Goal: Information Seeking & Learning: Learn about a topic

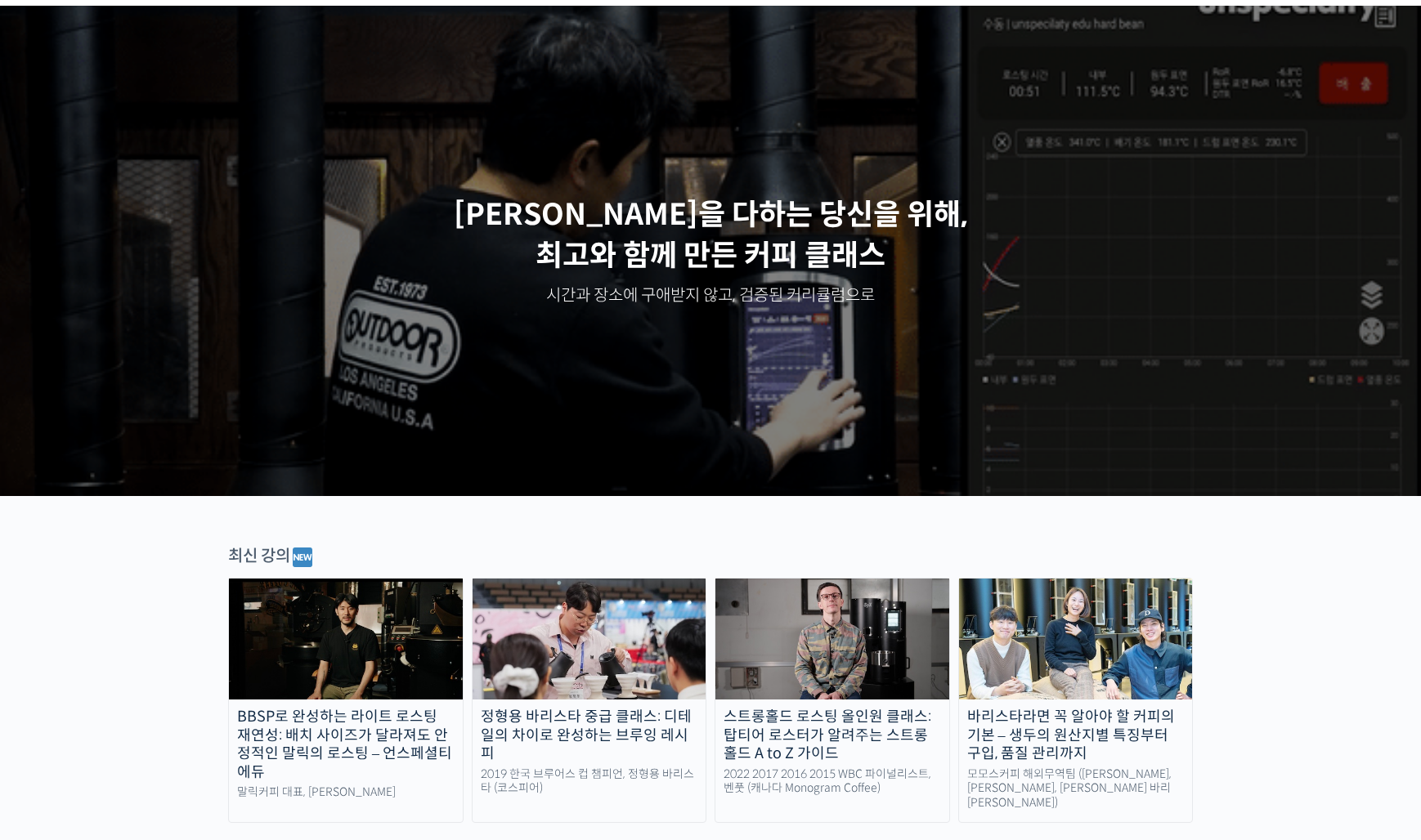
scroll to position [81, 0]
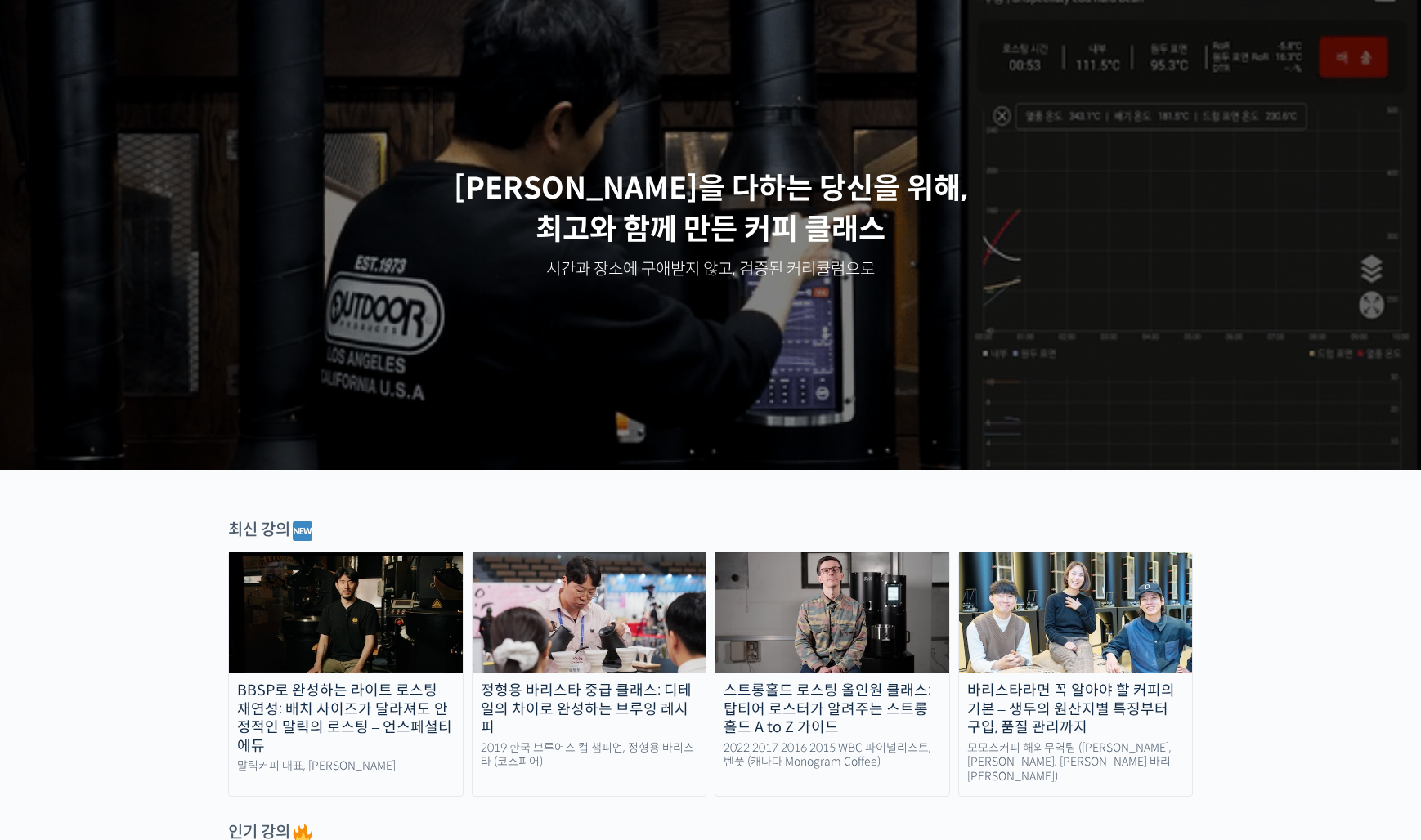
click at [384, 663] on img at bounding box center [346, 613] width 234 height 121
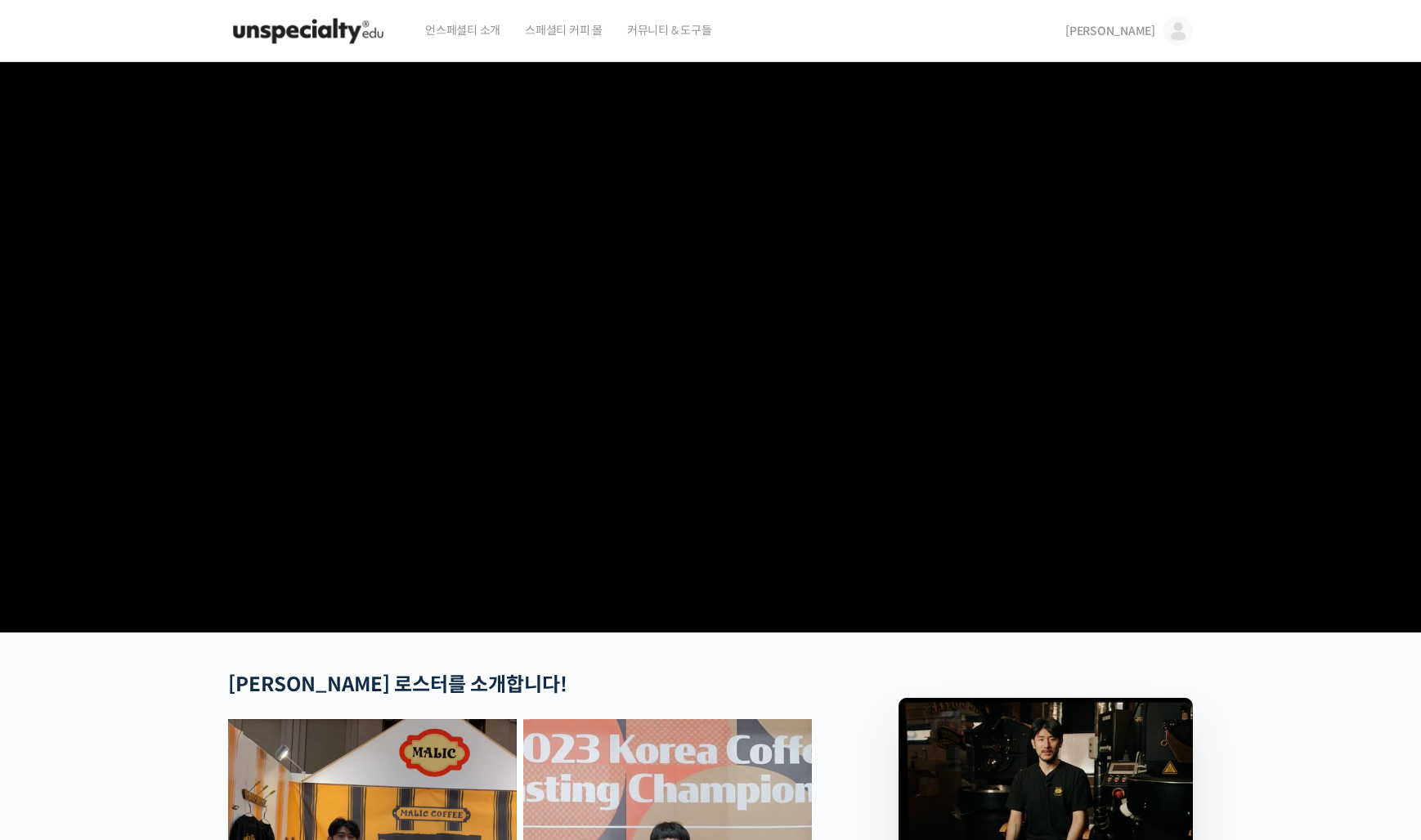
click at [1159, 35] on link "[PERSON_NAME]" at bounding box center [1129, 31] width 128 height 62
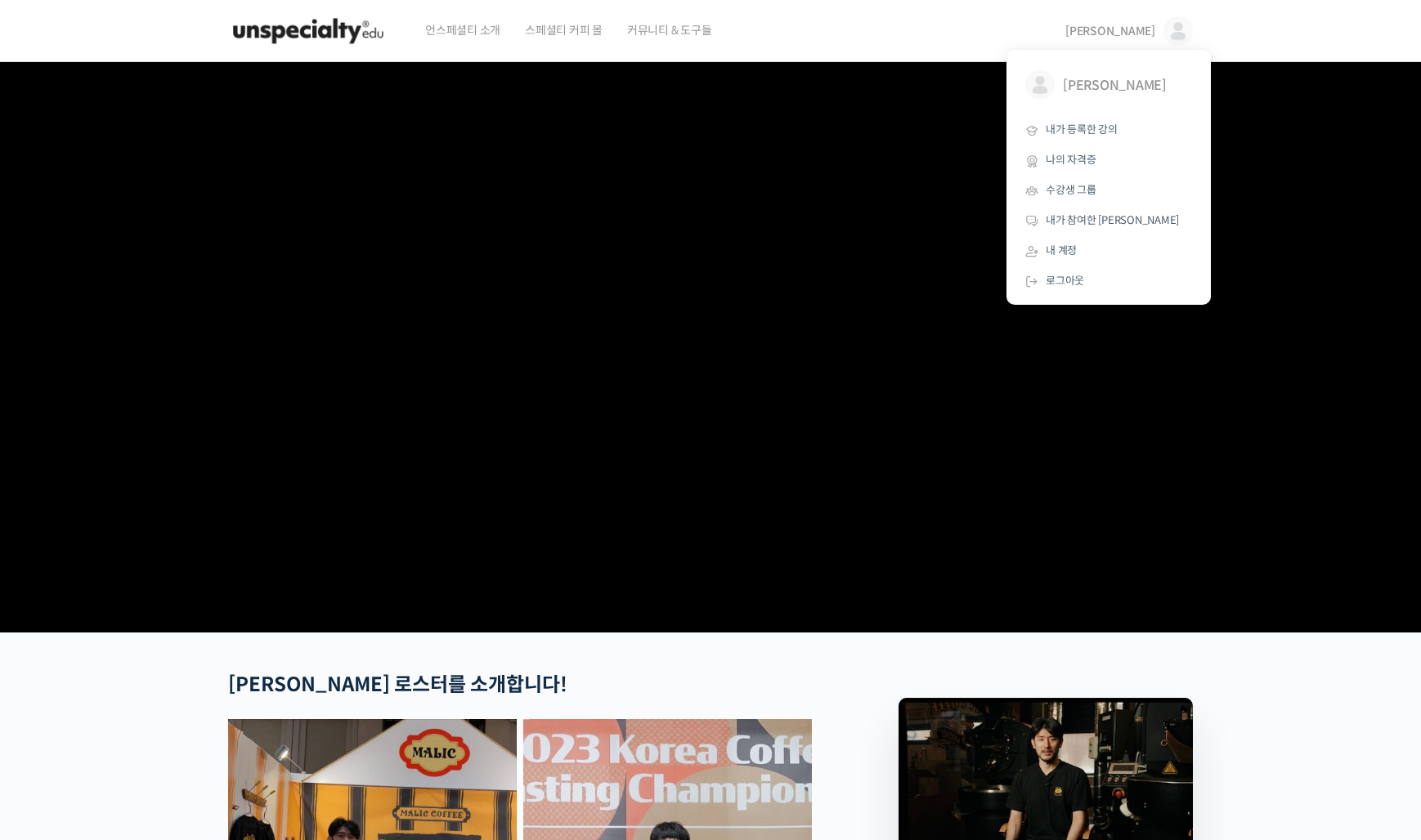
drag, startPoint x: 1112, startPoint y: 134, endPoint x: 1228, endPoint y: 143, distance: 116.3
click at [1112, 134] on span "내가 등록한 강의" at bounding box center [1081, 129] width 72 height 14
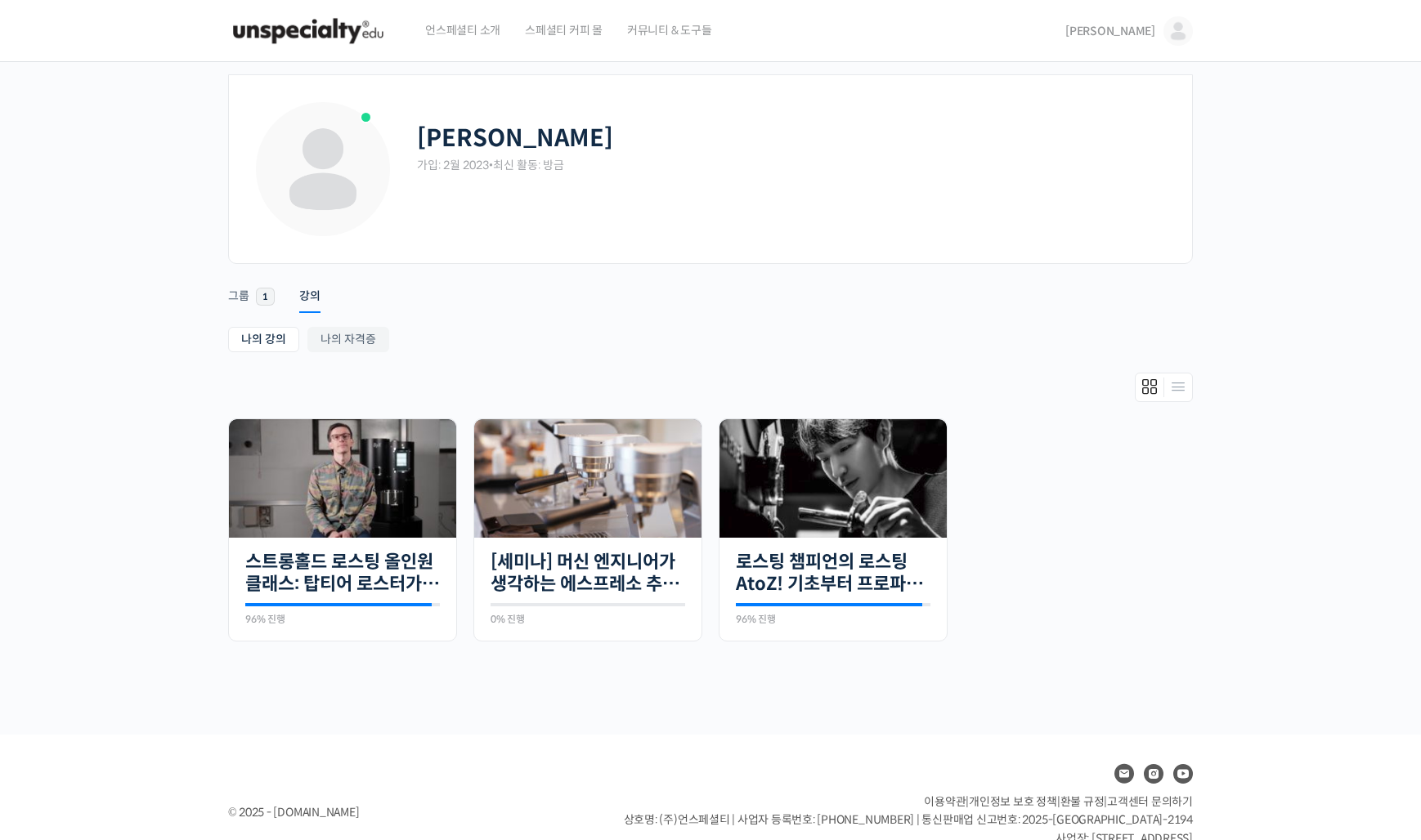
drag, startPoint x: 868, startPoint y: 486, endPoint x: 1088, endPoint y: 497, distance: 220.3
click at [869, 487] on img at bounding box center [833, 478] width 227 height 118
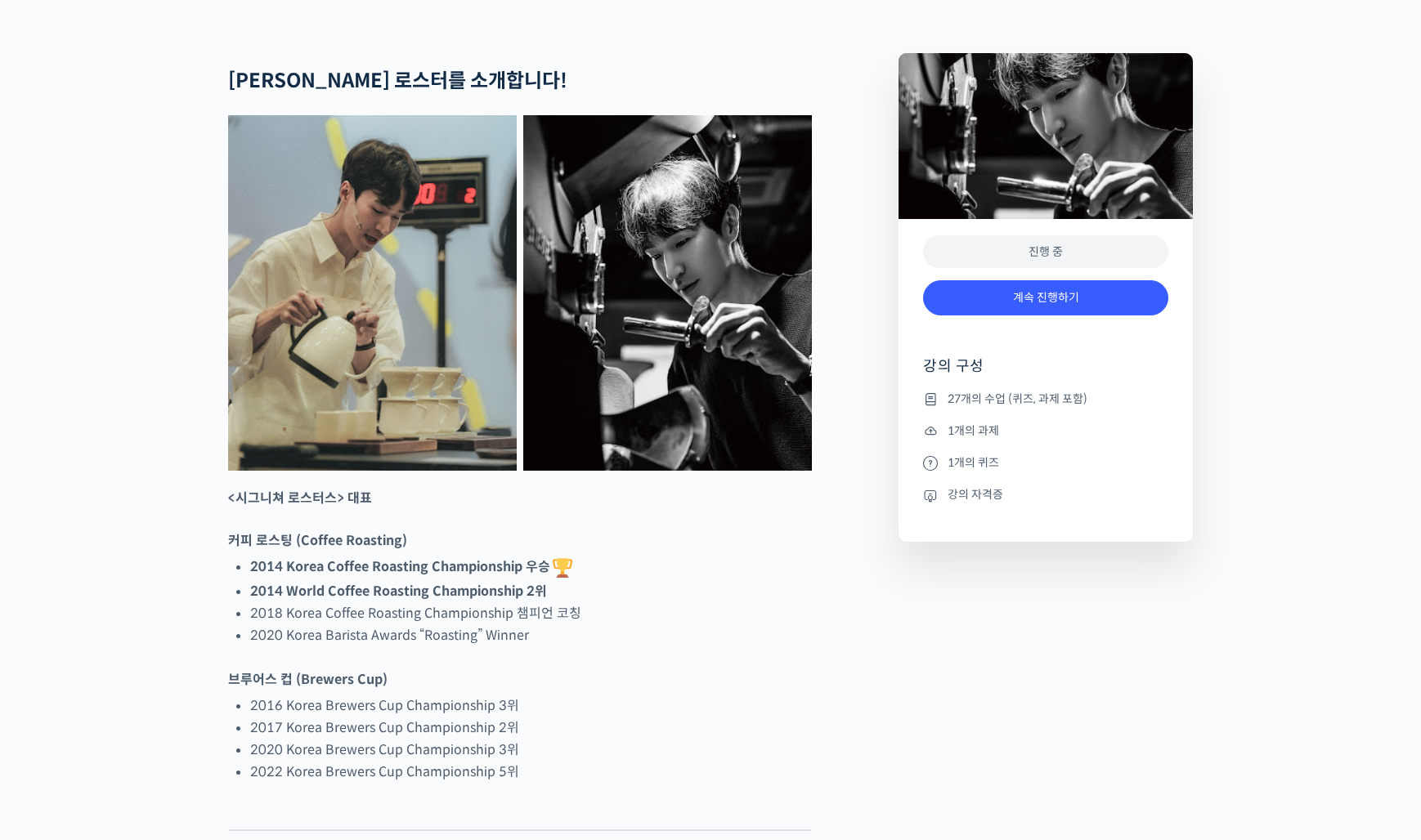
scroll to position [646, 0]
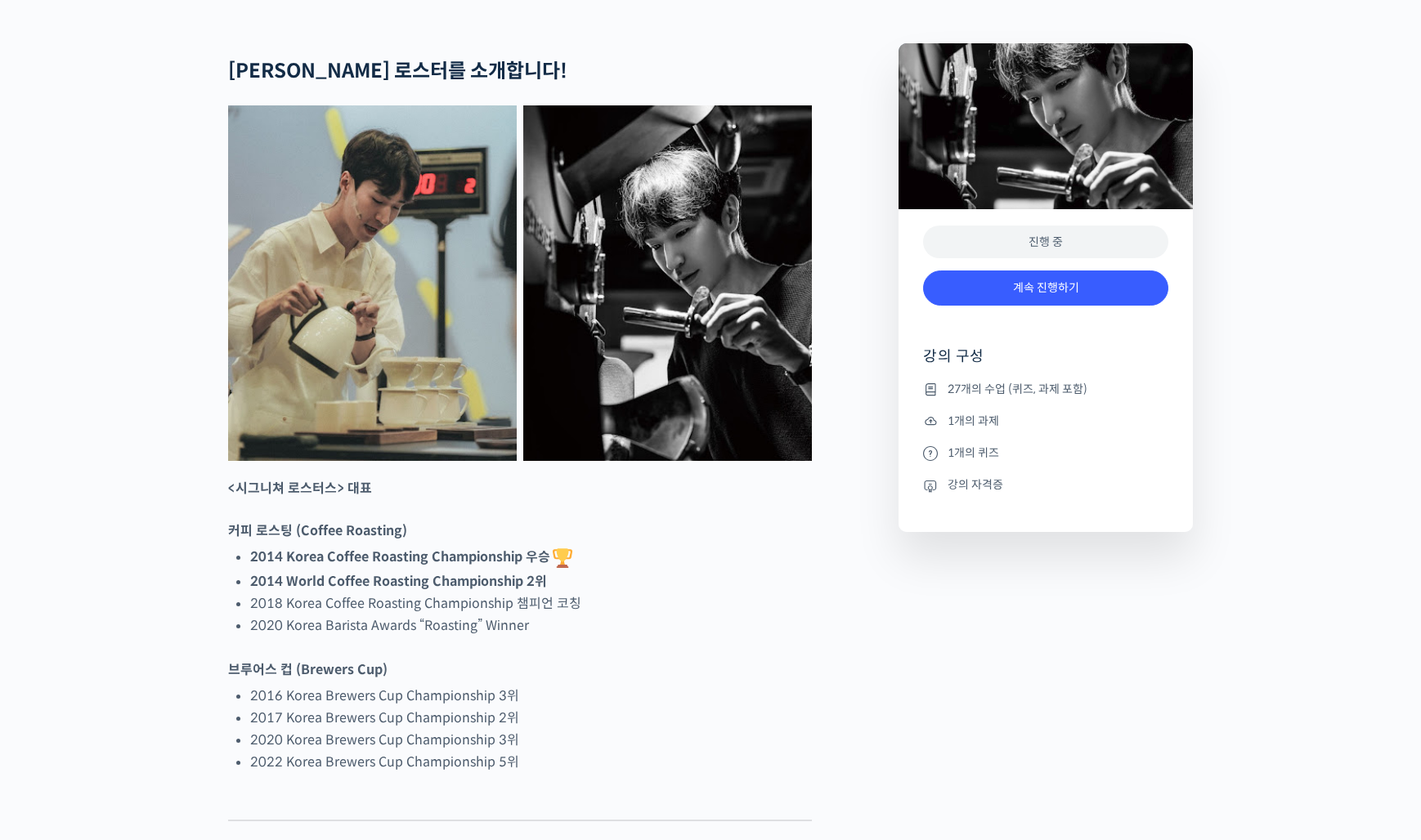
drag, startPoint x: 1018, startPoint y: 453, endPoint x: 1039, endPoint y: 457, distance: 21.4
click at [1018, 399] on li "27개의 수업 (퀴즈, 과제 포함)" at bounding box center [1045, 388] width 245 height 20
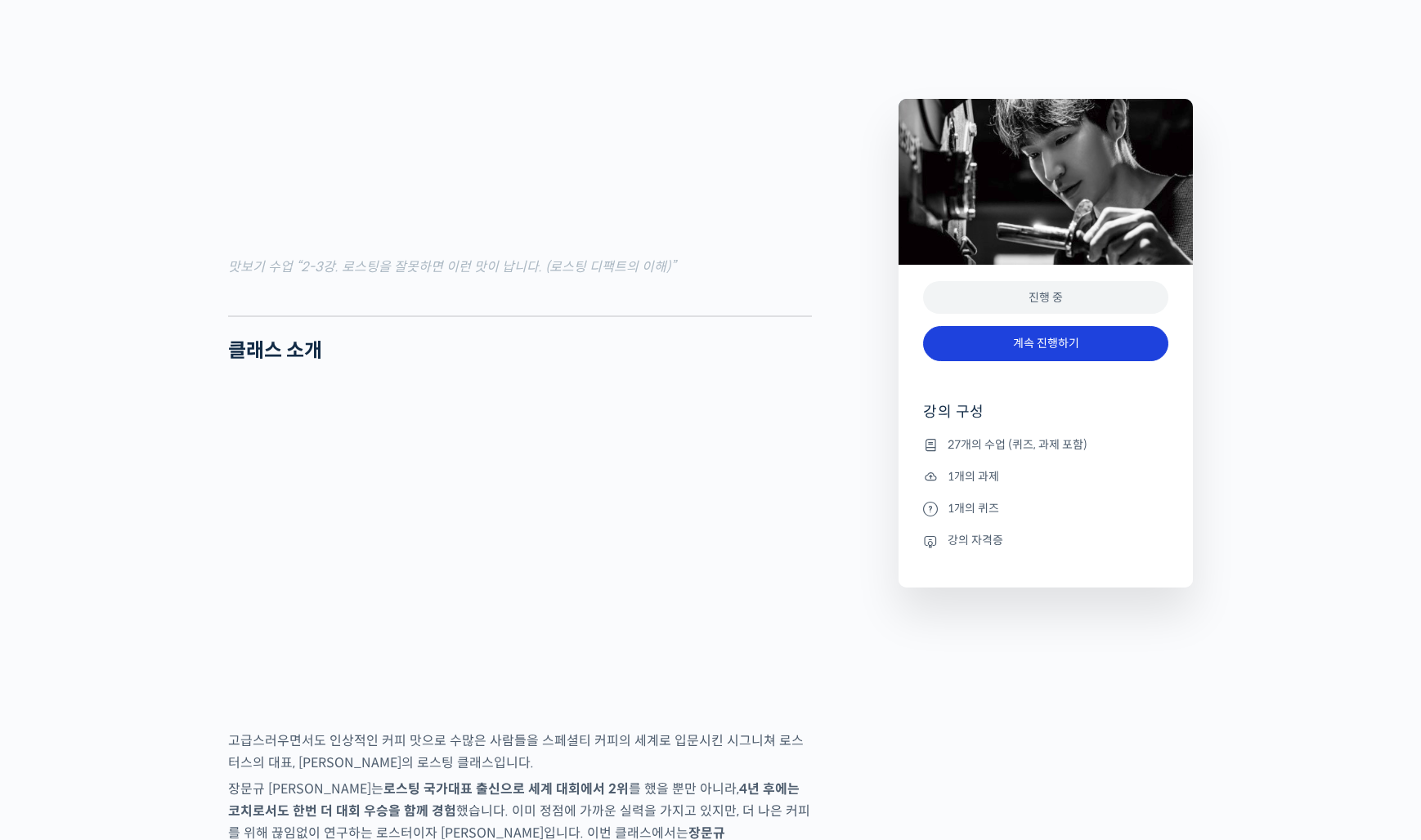
scroll to position [2091, 0]
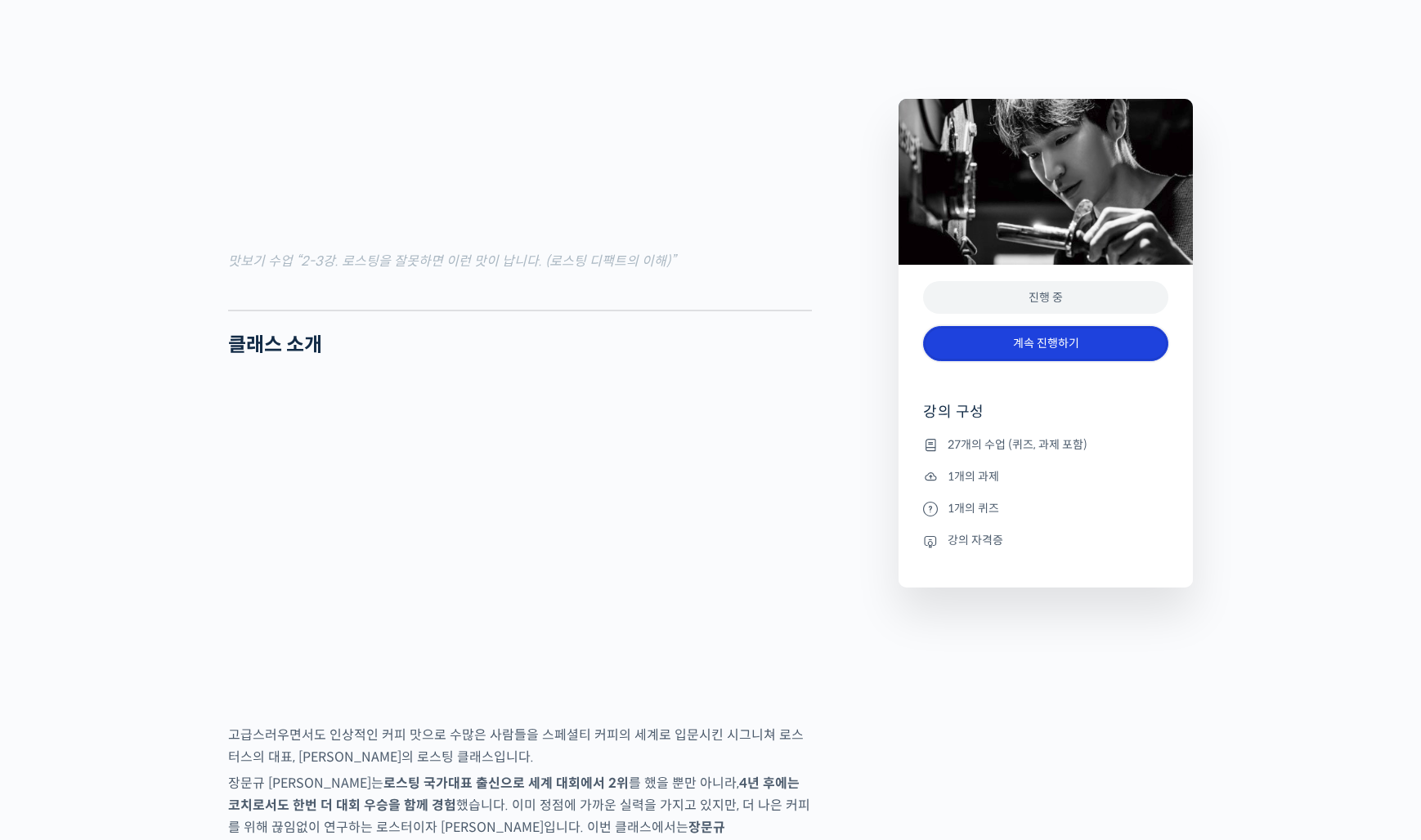
drag, startPoint x: 1081, startPoint y: 339, endPoint x: 1091, endPoint y: 343, distance: 10.8
click at [1081, 339] on link "계속 진행하기" at bounding box center [1045, 343] width 245 height 35
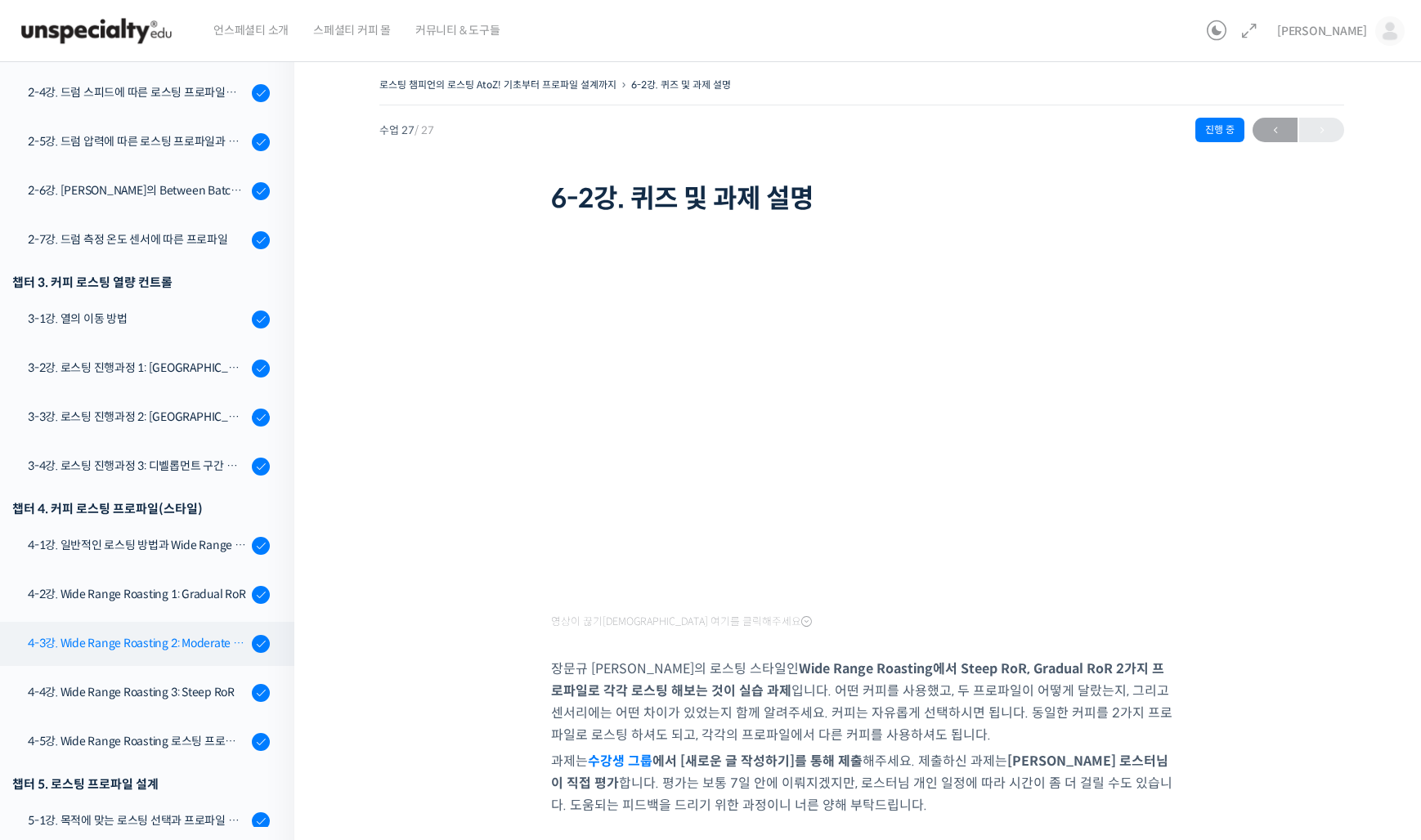
scroll to position [697, 0]
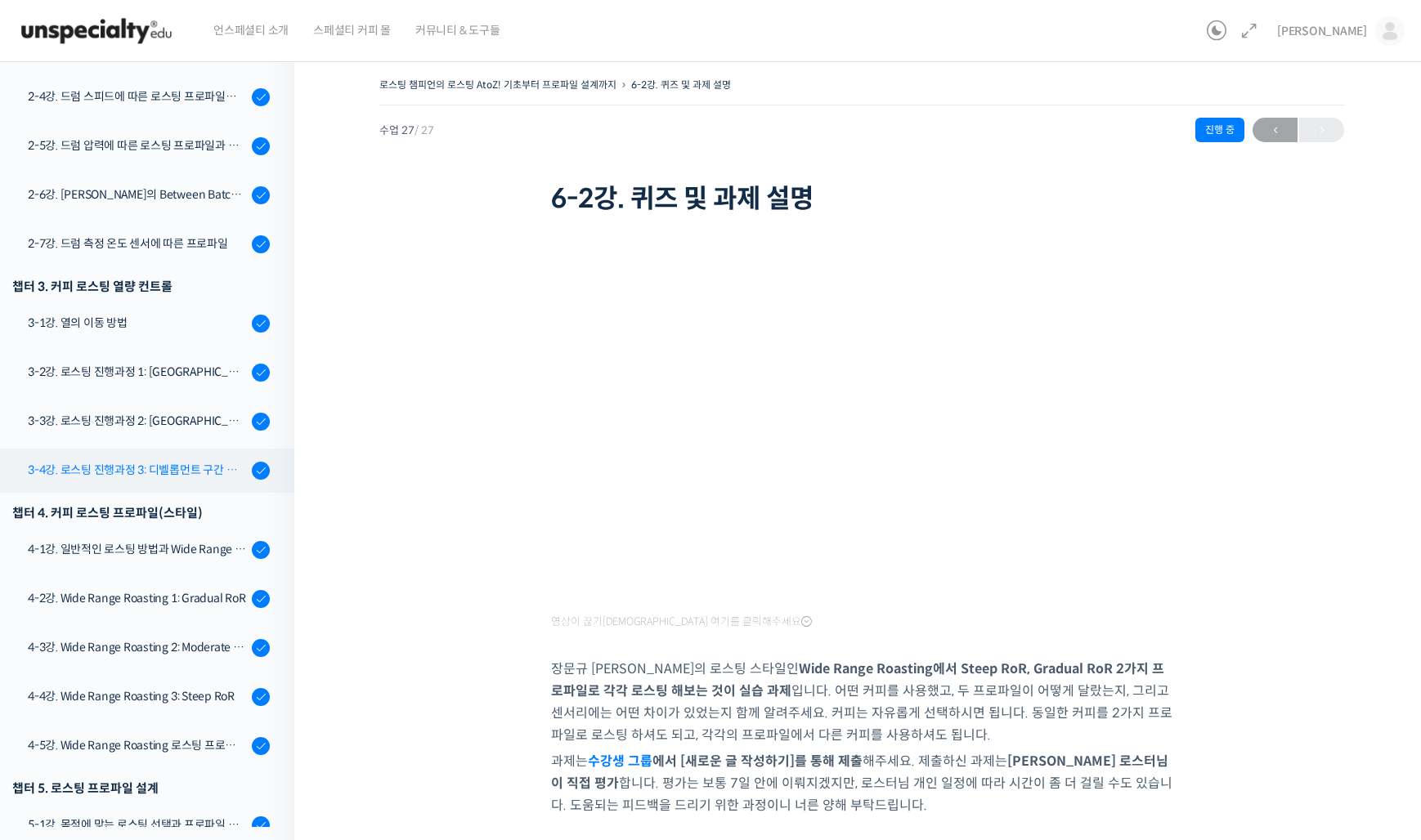
click at [172, 477] on div "3-4강. 로스팅 진행과정 3: 디벨롭먼트 구간 열량 컨트롤" at bounding box center [137, 470] width 220 height 18
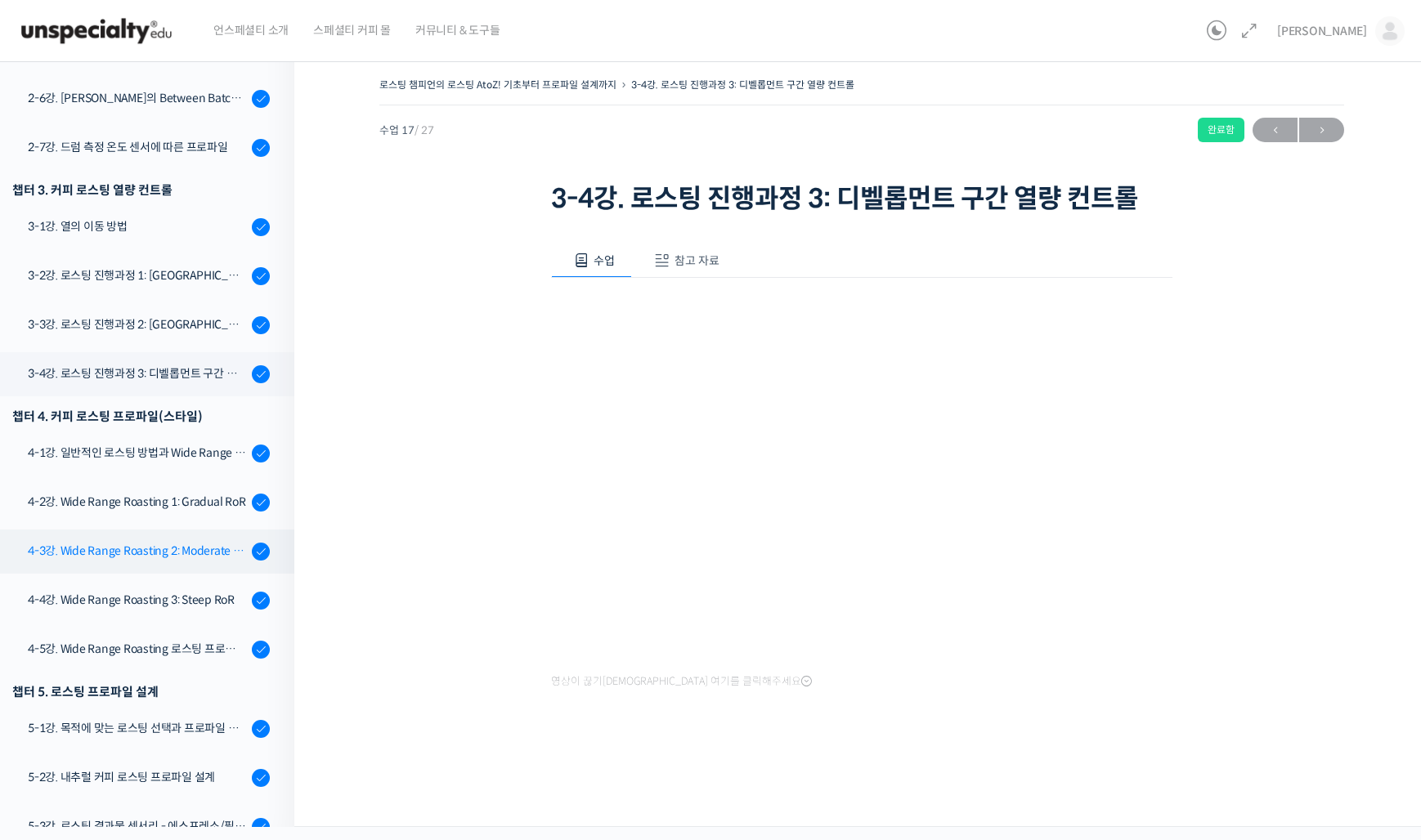
scroll to position [768, 0]
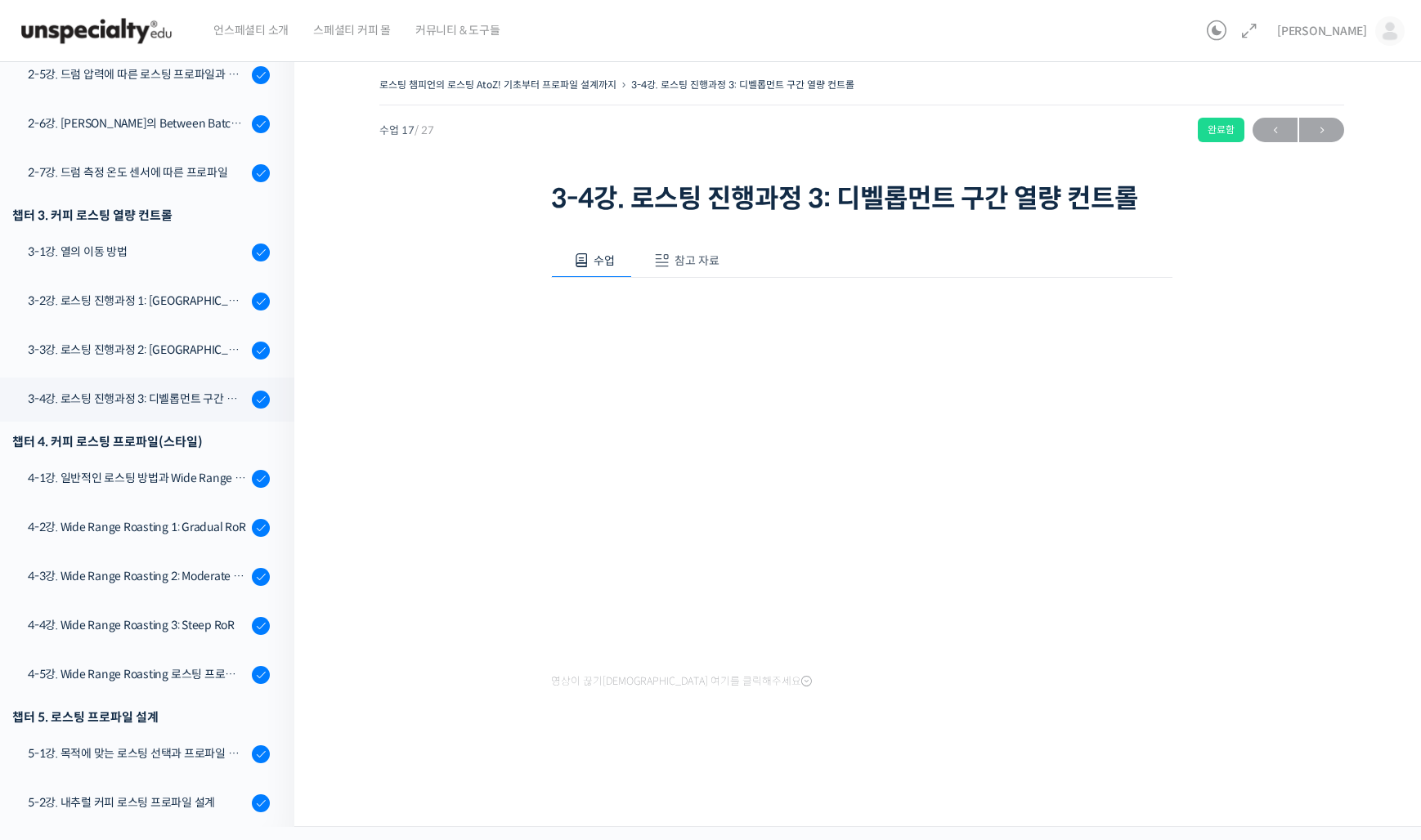
drag, startPoint x: 182, startPoint y: 297, endPoint x: 424, endPoint y: 325, distance: 243.6
click at [183, 297] on div "3-2강. 로스팅 진행과정 1: 드라잉 구간 열량 컨트롤" at bounding box center [137, 300] width 220 height 18
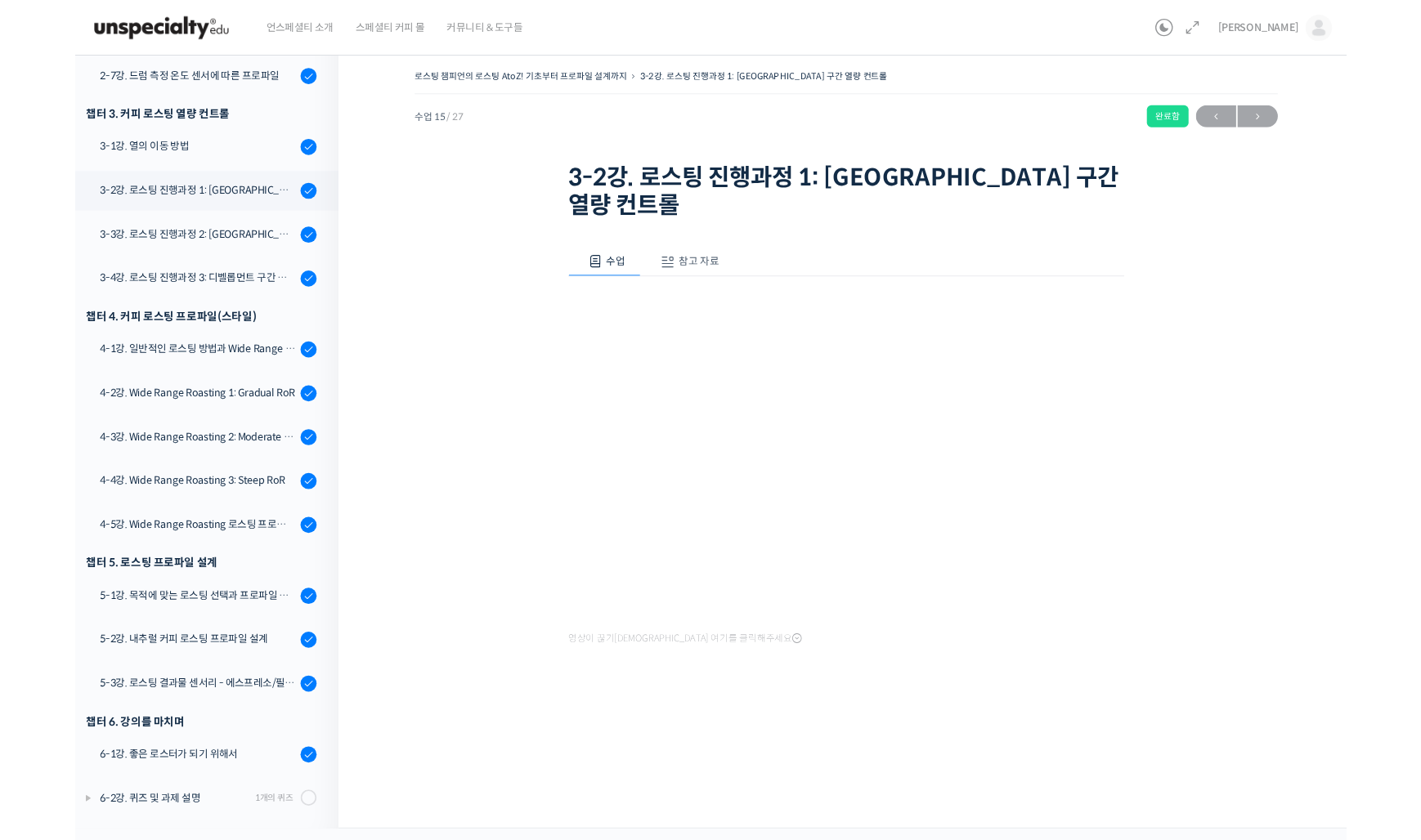
scroll to position [765, 0]
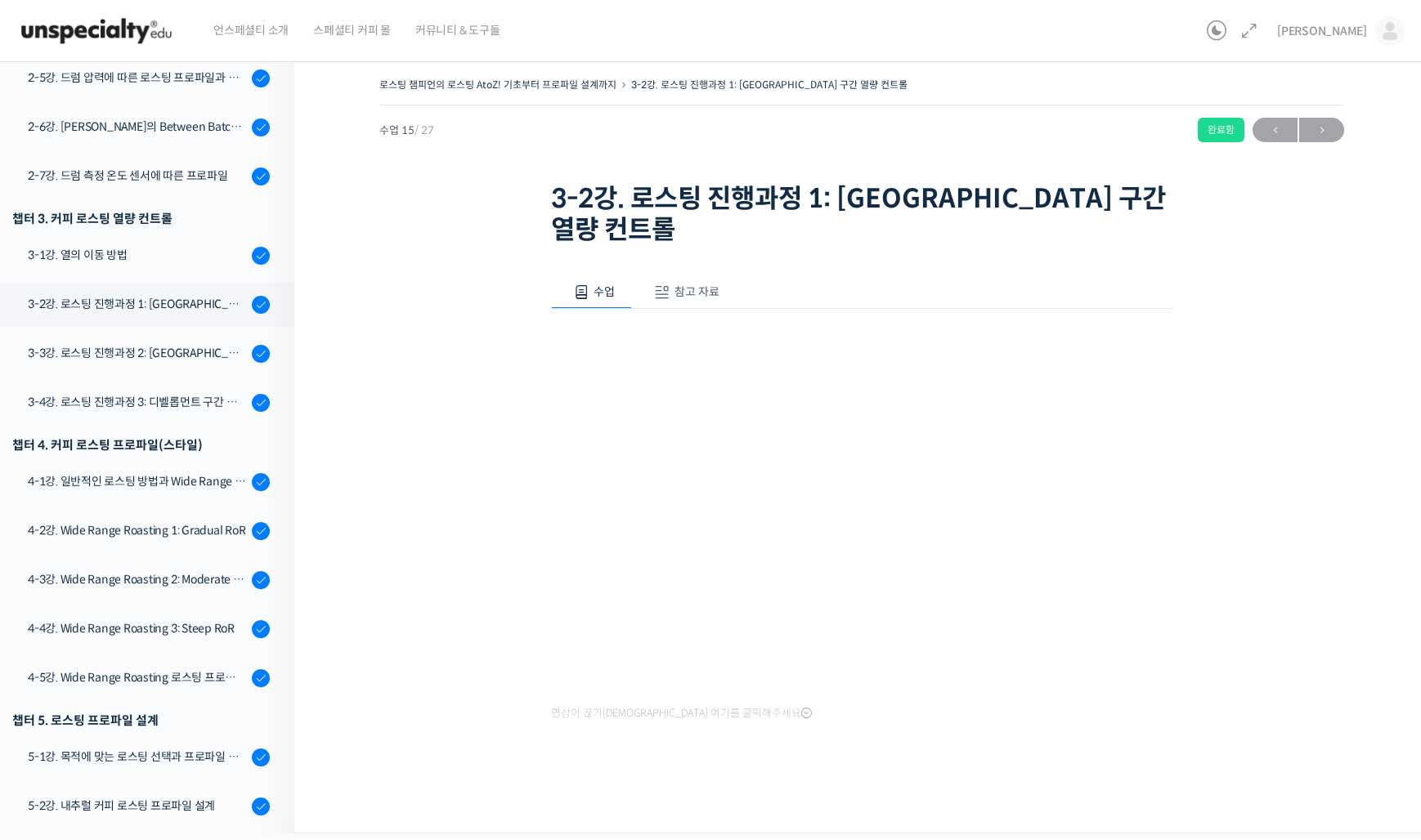
drag, startPoint x: 1250, startPoint y: 478, endPoint x: 1367, endPoint y: 509, distance: 121.0
click at [1250, 478] on div "로스팅 챔피언의 로스팅 AtoZ! 기초부터 프로파일 설계까지 3-2강. 로스팅 진행과정 1: 드라잉 구간 열량 컨트롤 완료함 수업 15 / 2…" at bounding box center [862, 437] width 972 height 727
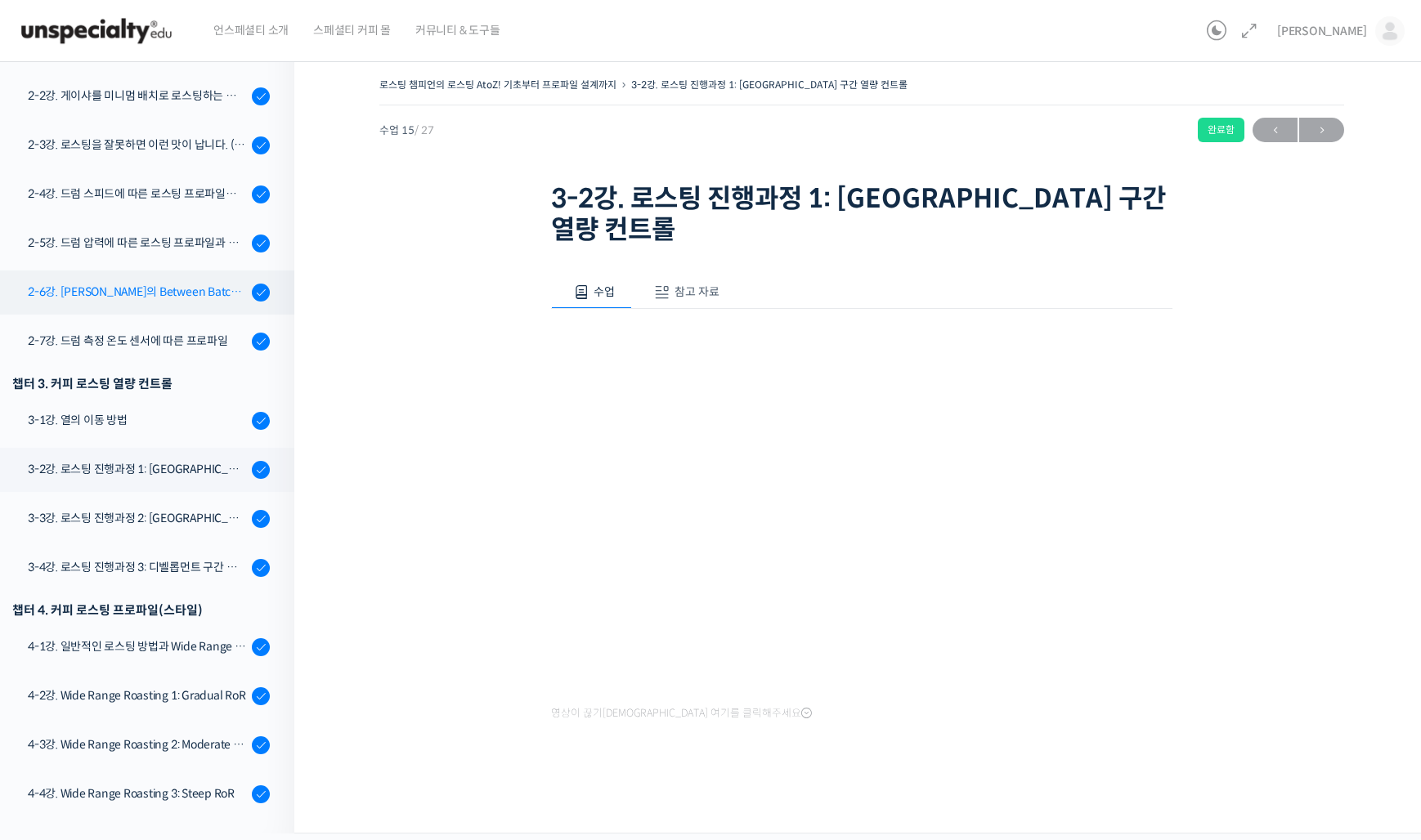
scroll to position [593, 0]
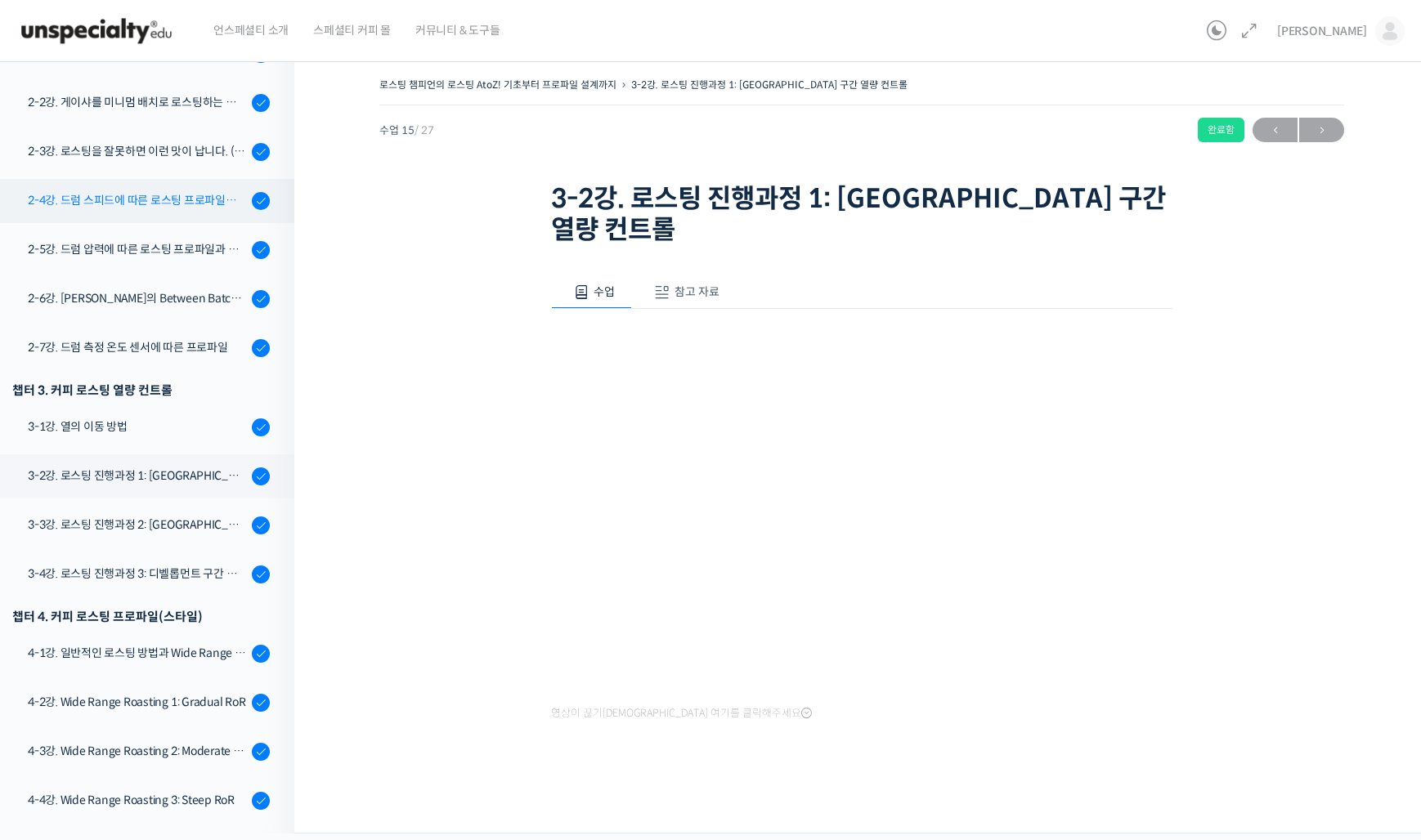
click at [185, 202] on div "2-4강. 드럼 스피드에 따른 로스팅 프로파일과 센서리" at bounding box center [137, 200] width 220 height 18
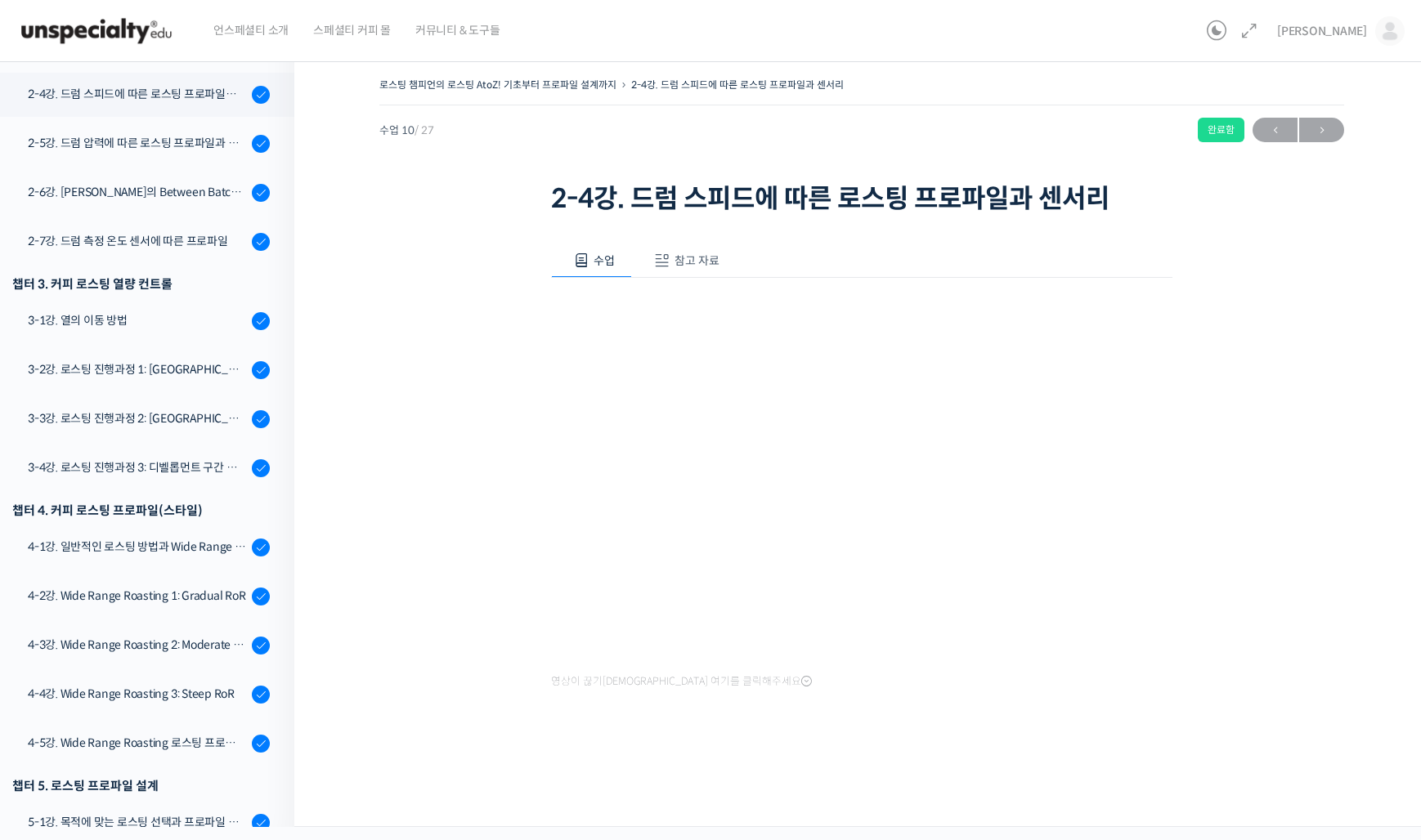
scroll to position [710, 0]
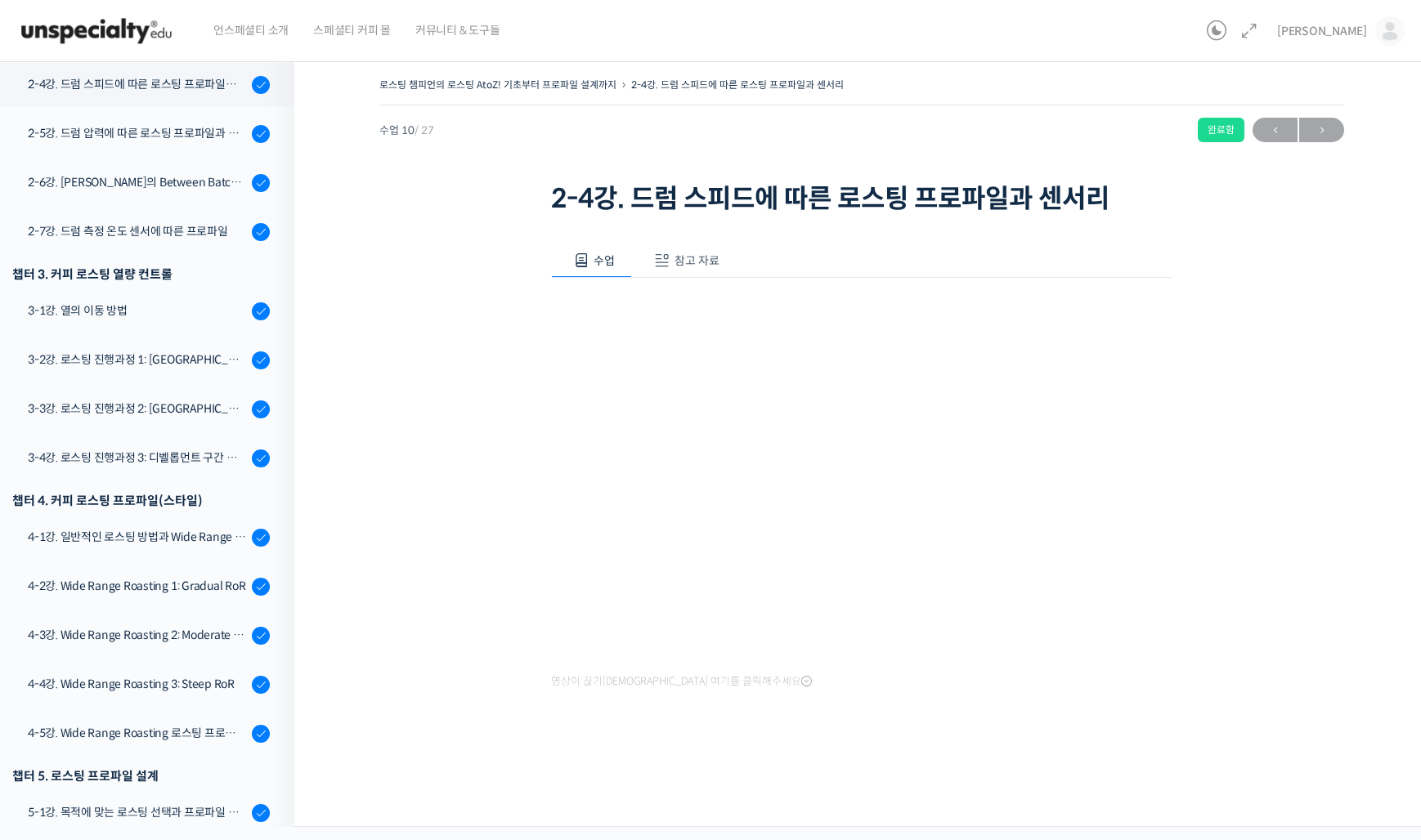
drag, startPoint x: 1296, startPoint y: 588, endPoint x: 1235, endPoint y: 636, distance: 77.6
click at [1296, 588] on div "로스팅 챔피언의 로스팅 AtoZ! 기초부터 프로파일 설계까지 2-4강. 드럼 스피드에 따른 로스팅 프로파일과 센서리 완료함 수업 10 / 27…" at bounding box center [862, 421] width 972 height 694
